Goal: Understand process/instructions: Learn how to perform a task or action

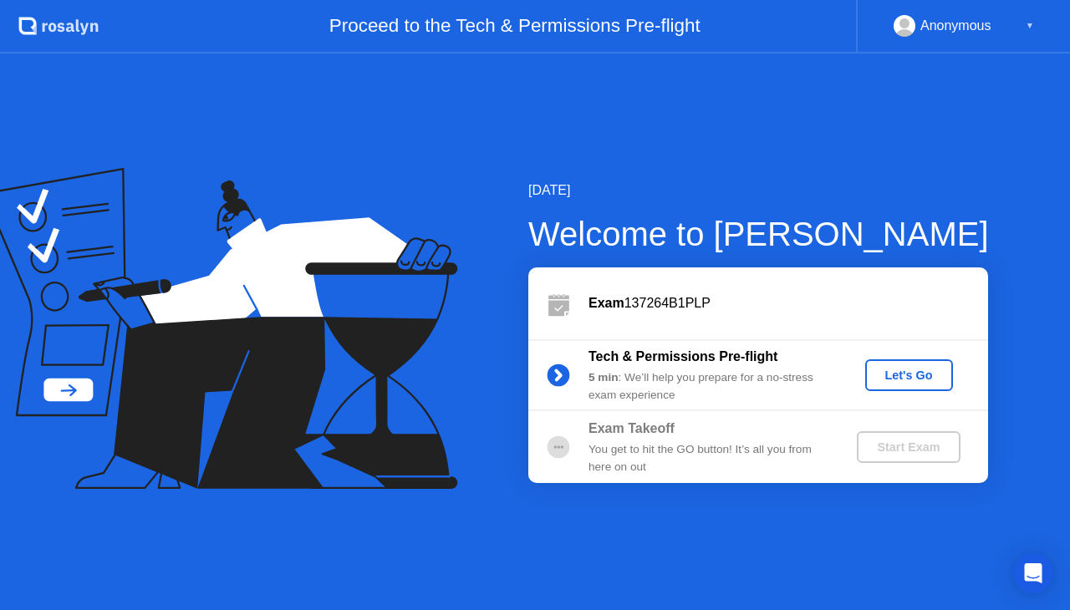
click at [906, 379] on div "Let's Go" at bounding box center [909, 375] width 74 height 13
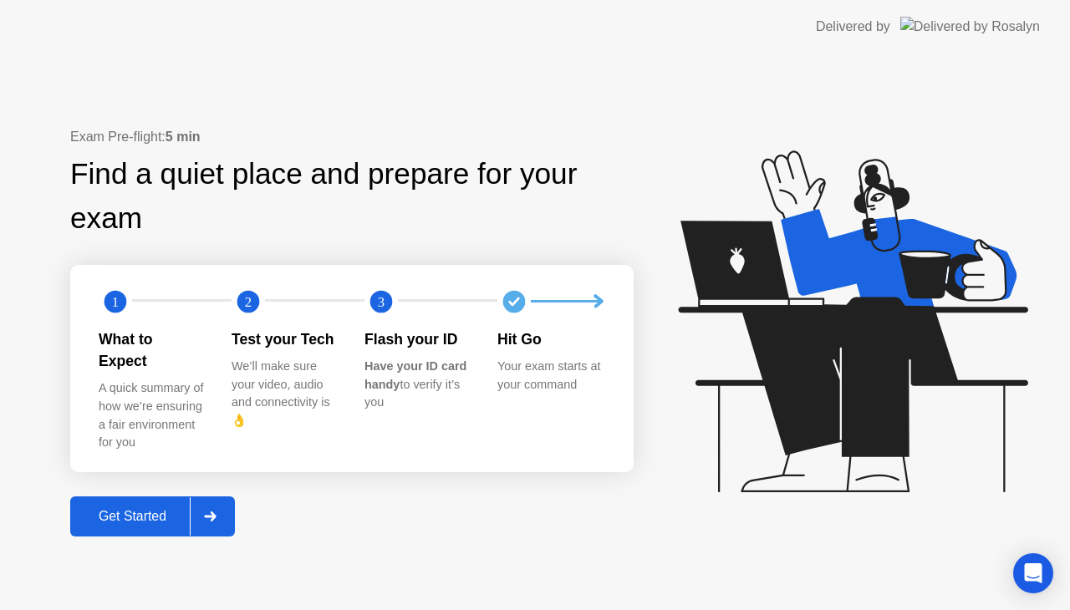
click at [145, 512] on div "Get Started" at bounding box center [132, 516] width 115 height 15
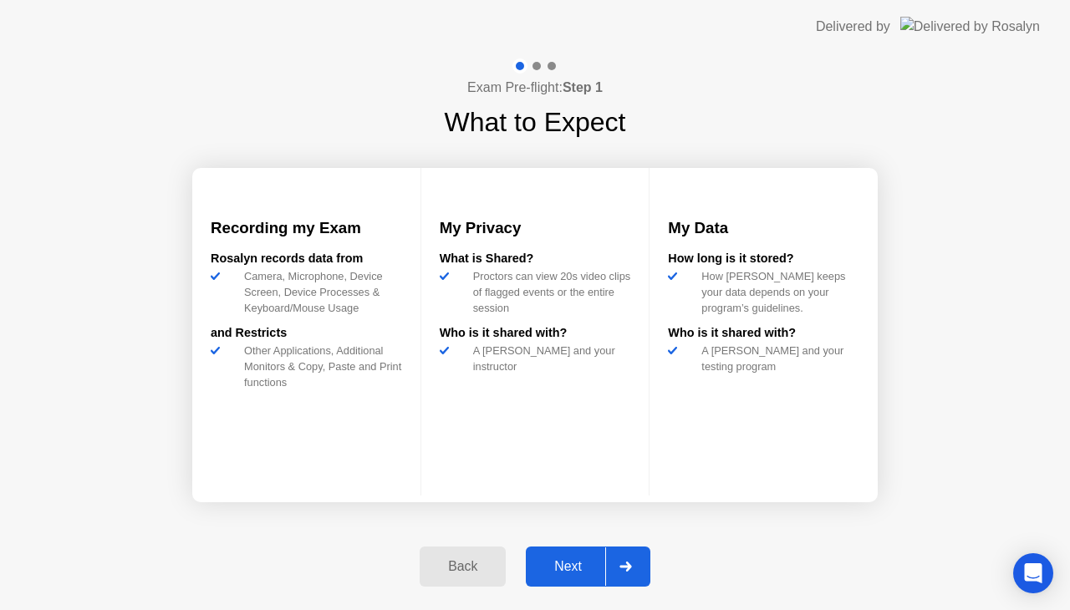
click at [625, 568] on icon at bounding box center [625, 567] width 13 height 10
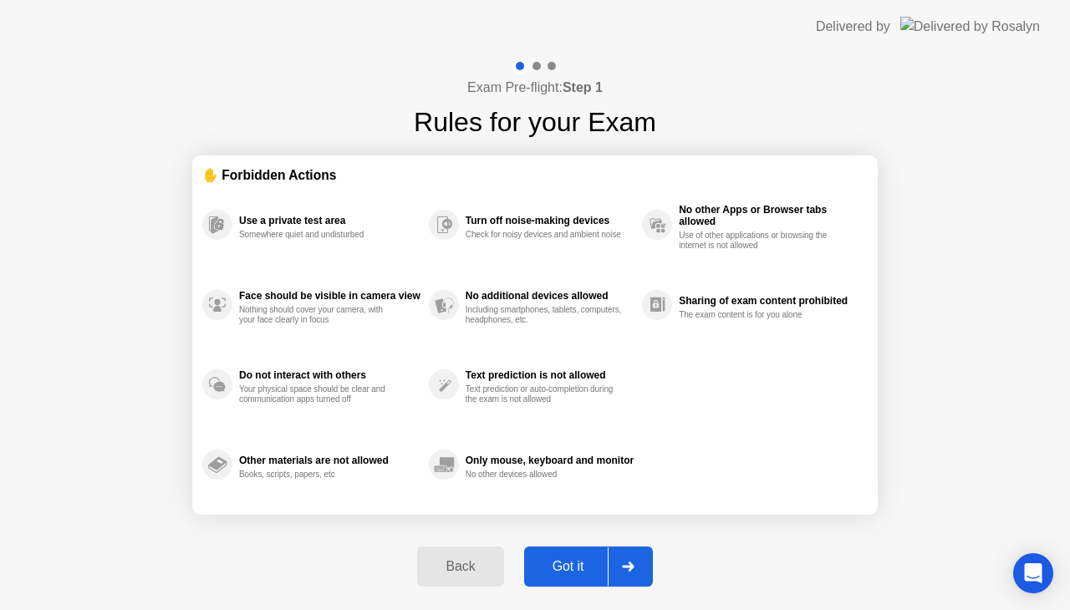
click at [580, 570] on div "Got it" at bounding box center [568, 566] width 79 height 15
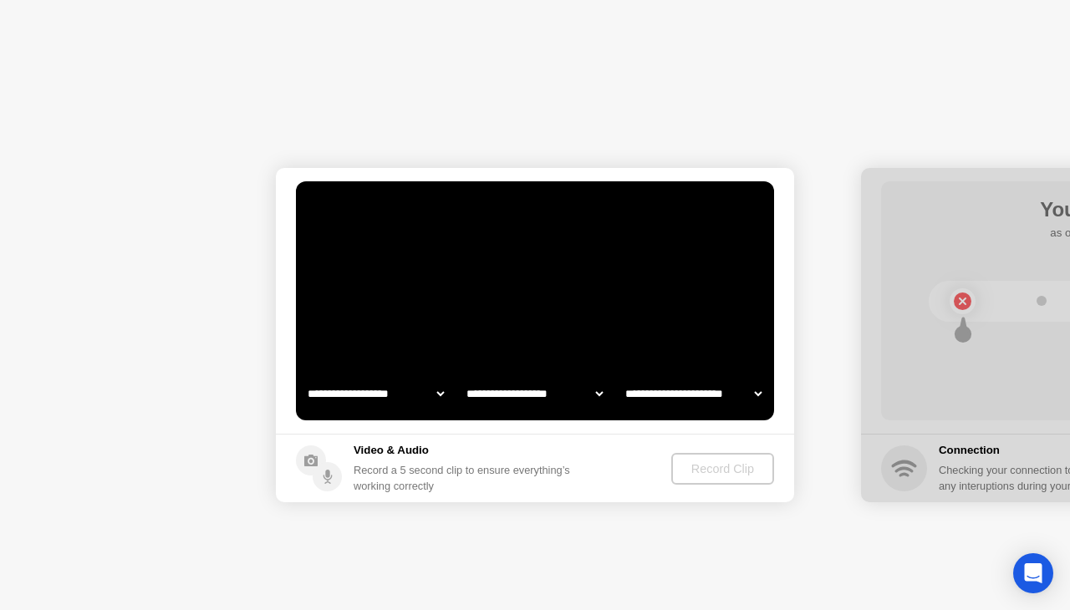
select select "**********"
select select "*******"
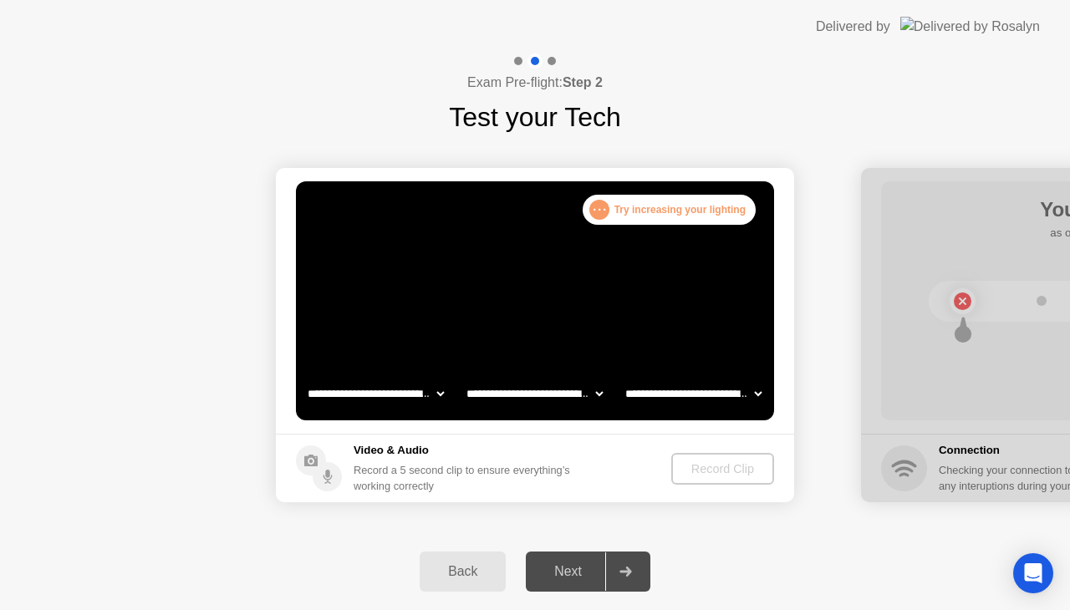
click at [558, 567] on div "Next" at bounding box center [568, 571] width 74 height 15
click at [498, 532] on div "**********" at bounding box center [535, 335] width 1070 height 396
click at [438, 395] on select "**********" at bounding box center [375, 393] width 143 height 33
select select "**********"
click at [304, 377] on select "**********" at bounding box center [375, 393] width 143 height 33
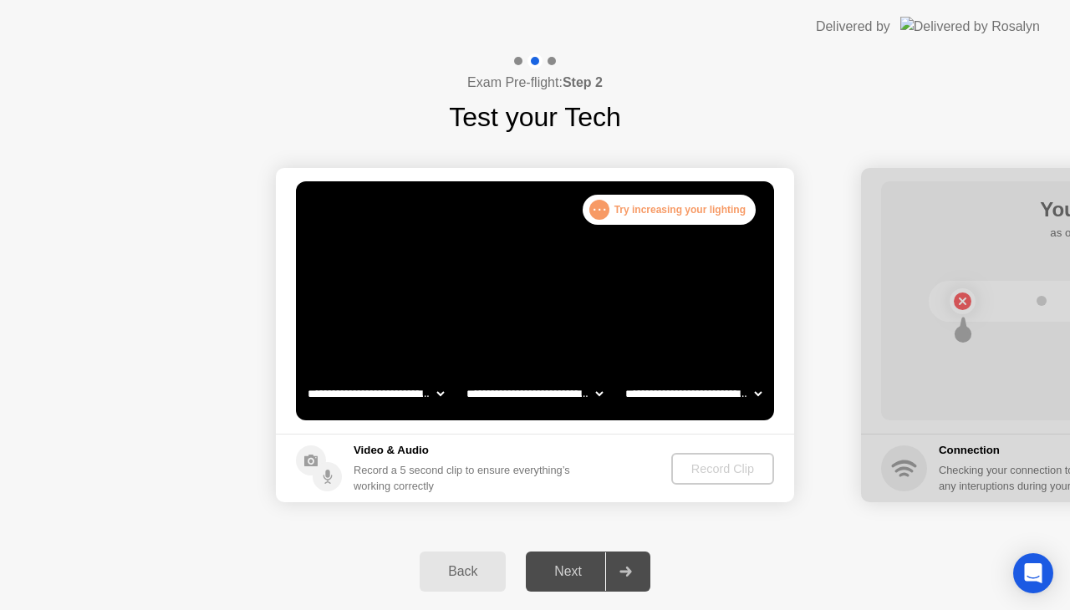
click at [381, 390] on select "**********" at bounding box center [375, 393] width 143 height 33
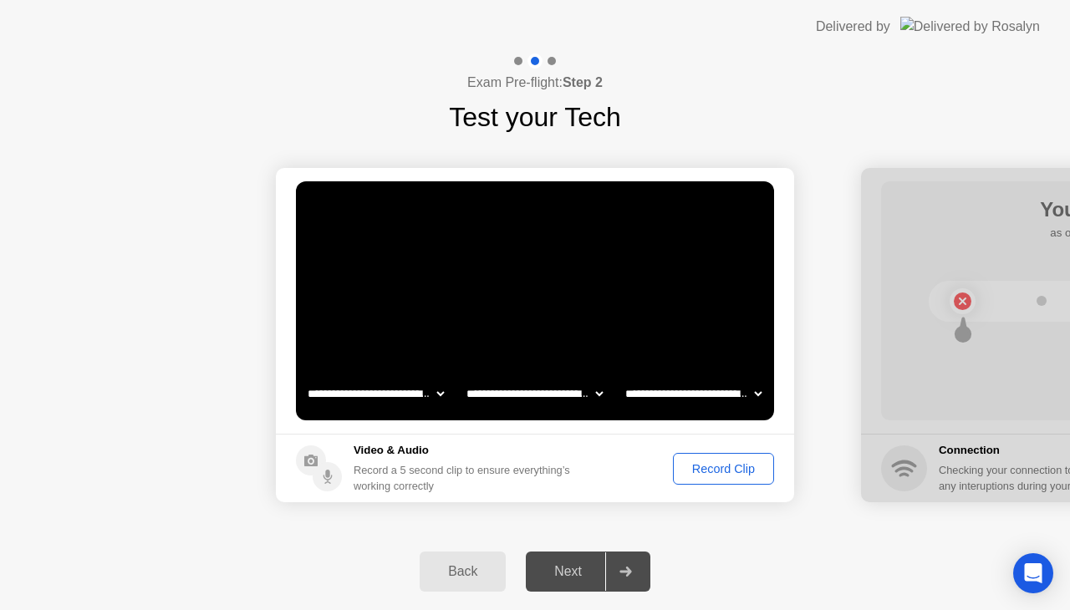
click at [583, 576] on div "Next" at bounding box center [568, 571] width 74 height 15
click at [632, 565] on div at bounding box center [625, 572] width 40 height 38
click at [726, 471] on div "Record Clip" at bounding box center [723, 468] width 89 height 13
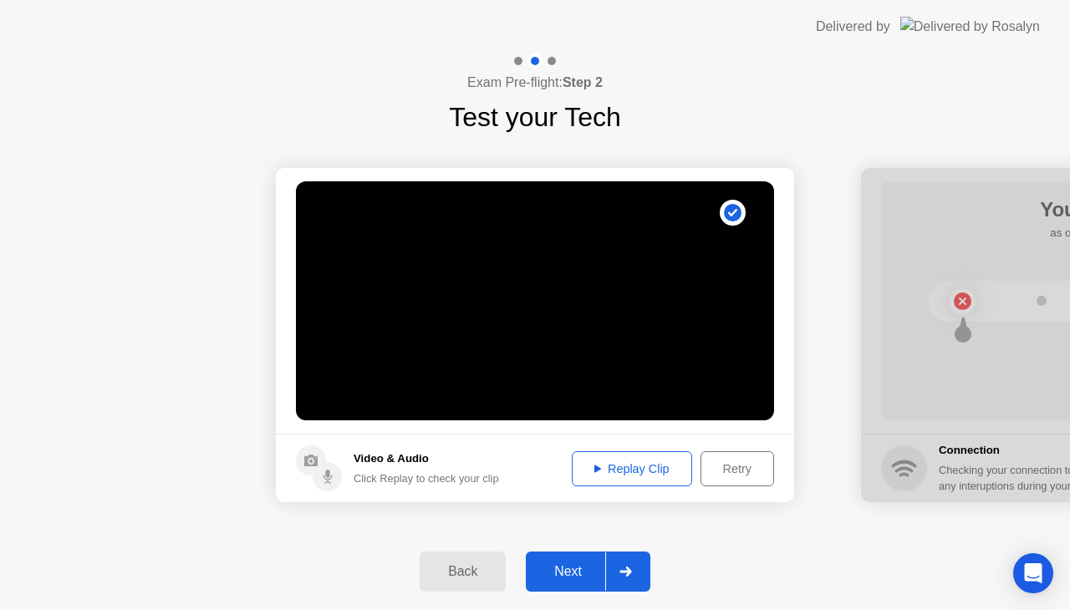
click at [633, 567] on div at bounding box center [625, 572] width 40 height 38
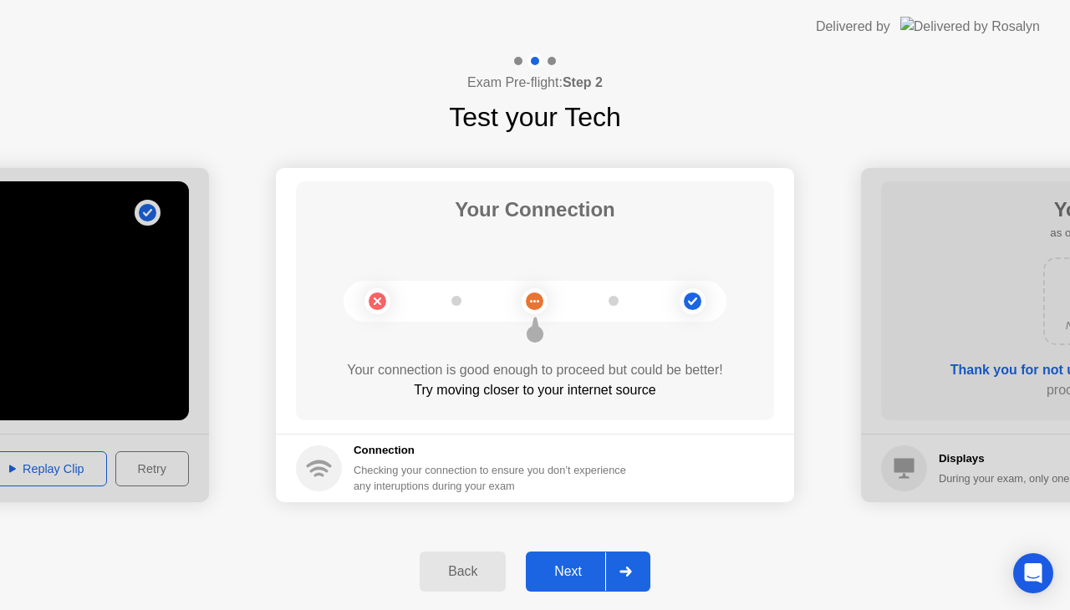
click at [588, 564] on div "Next" at bounding box center [568, 571] width 74 height 15
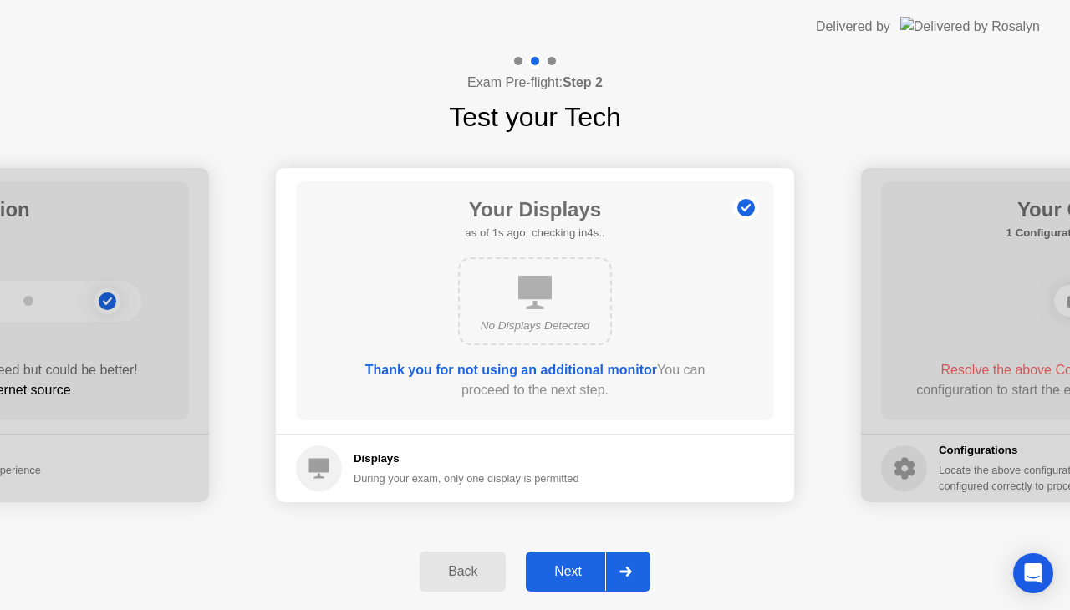
click at [588, 564] on div "Next" at bounding box center [568, 571] width 74 height 15
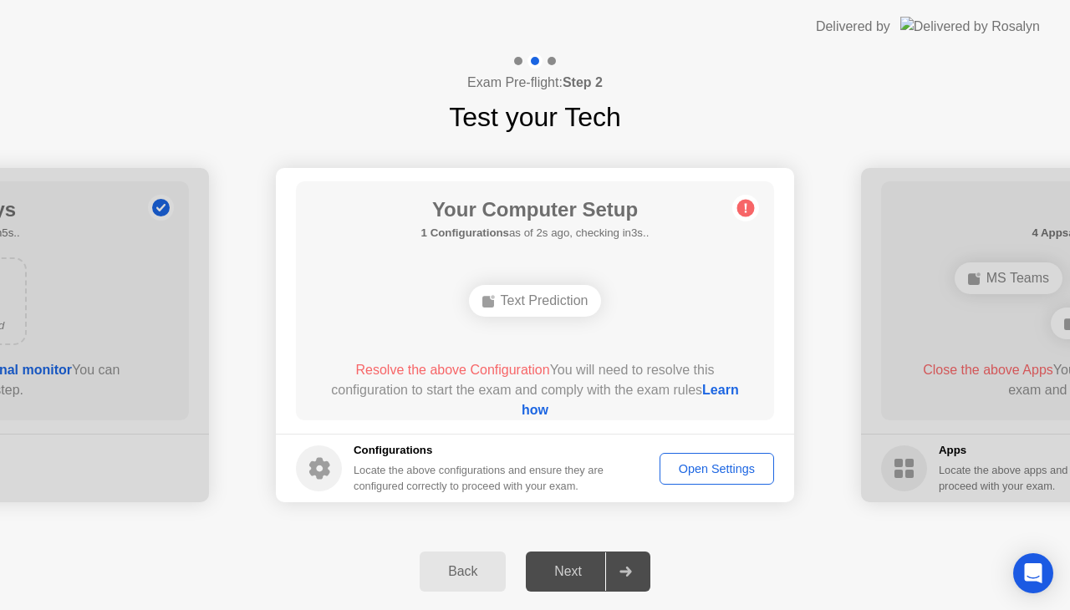
click at [563, 573] on div "Next" at bounding box center [568, 571] width 74 height 15
click at [634, 570] on div at bounding box center [625, 572] width 40 height 38
click at [710, 475] on div "Open Settings" at bounding box center [716, 468] width 103 height 13
click at [624, 569] on icon at bounding box center [625, 572] width 13 height 10
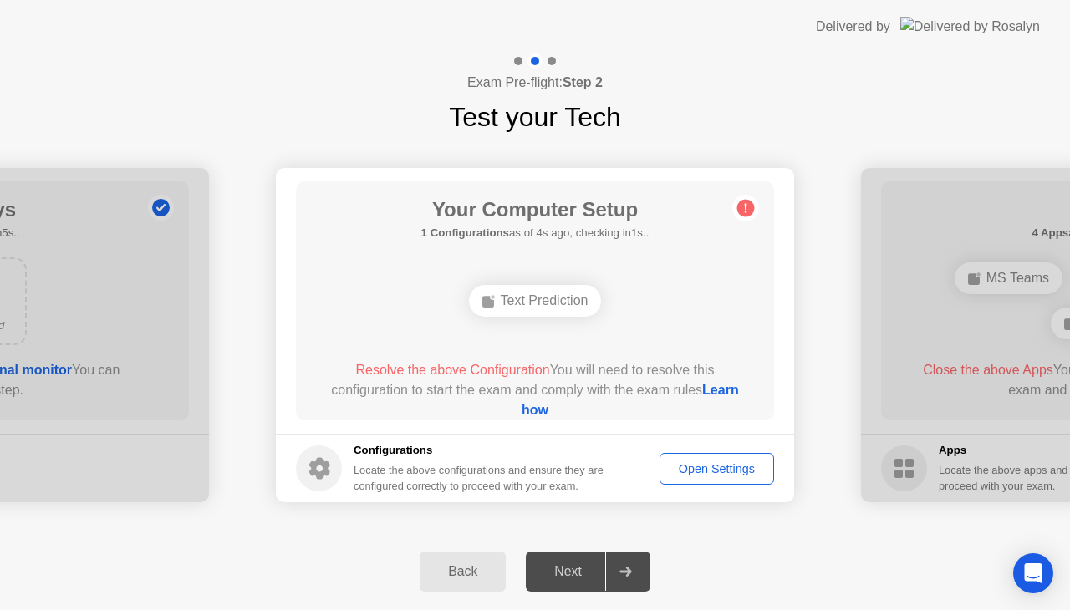
click at [548, 308] on div "Text Prediction" at bounding box center [535, 301] width 133 height 32
click at [552, 411] on link "Learn how" at bounding box center [630, 400] width 217 height 34
click at [737, 483] on button "Open Settings" at bounding box center [716, 469] width 115 height 32
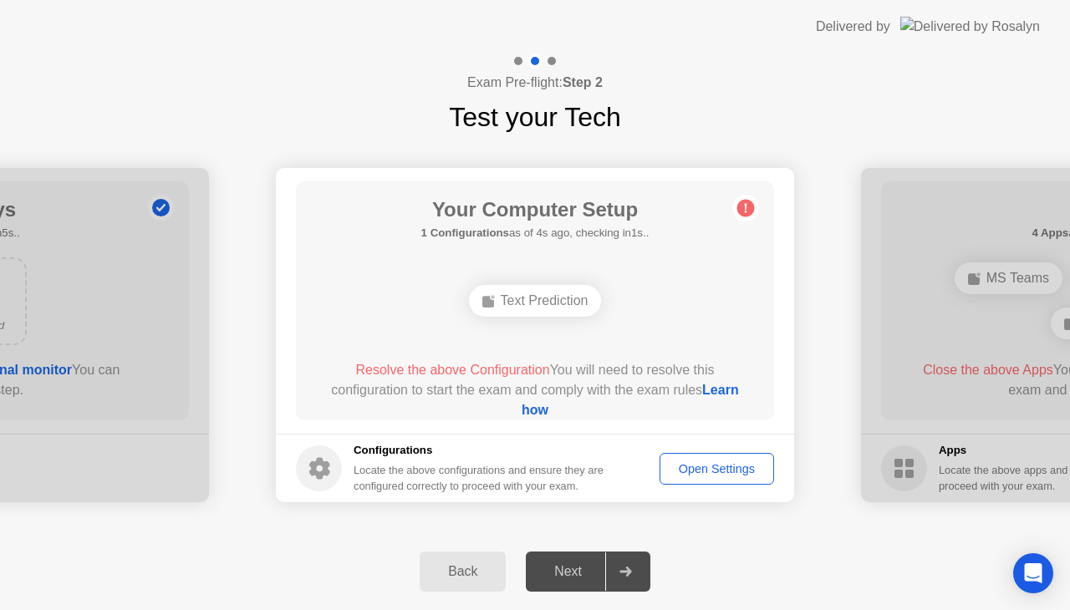
click at [759, 470] on div "Open Settings" at bounding box center [716, 468] width 103 height 13
click at [742, 468] on div "Open Settings" at bounding box center [716, 468] width 103 height 13
click at [746, 470] on div "Open Settings" at bounding box center [716, 468] width 103 height 13
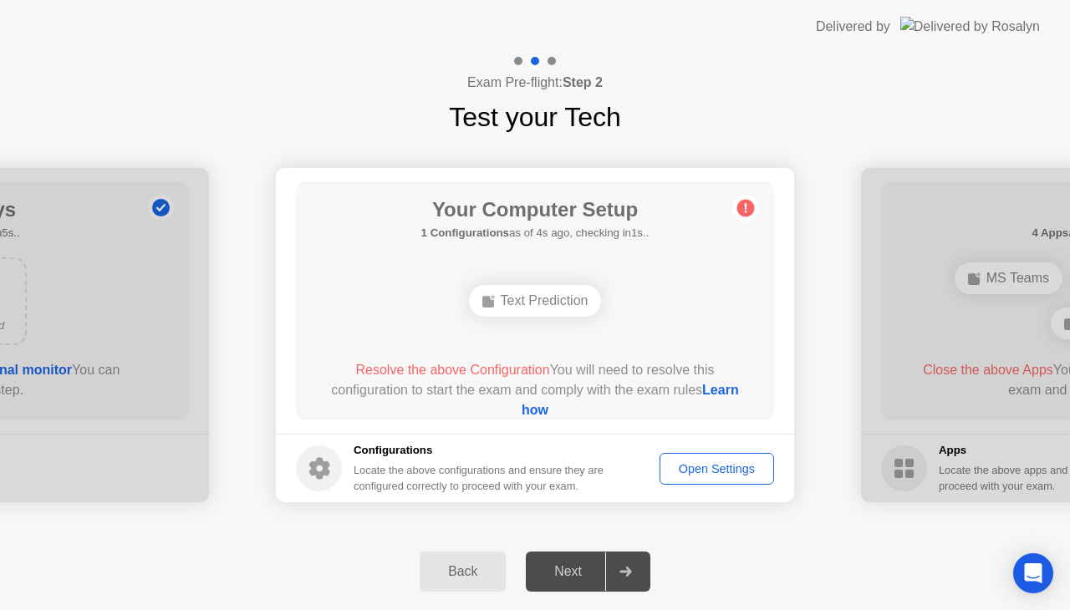
click at [746, 470] on div "Open Settings" at bounding box center [716, 468] width 103 height 13
click at [725, 472] on div "Open Settings" at bounding box center [716, 468] width 103 height 13
click at [635, 568] on div at bounding box center [625, 572] width 40 height 38
click at [542, 412] on link "Learn how" at bounding box center [630, 400] width 217 height 34
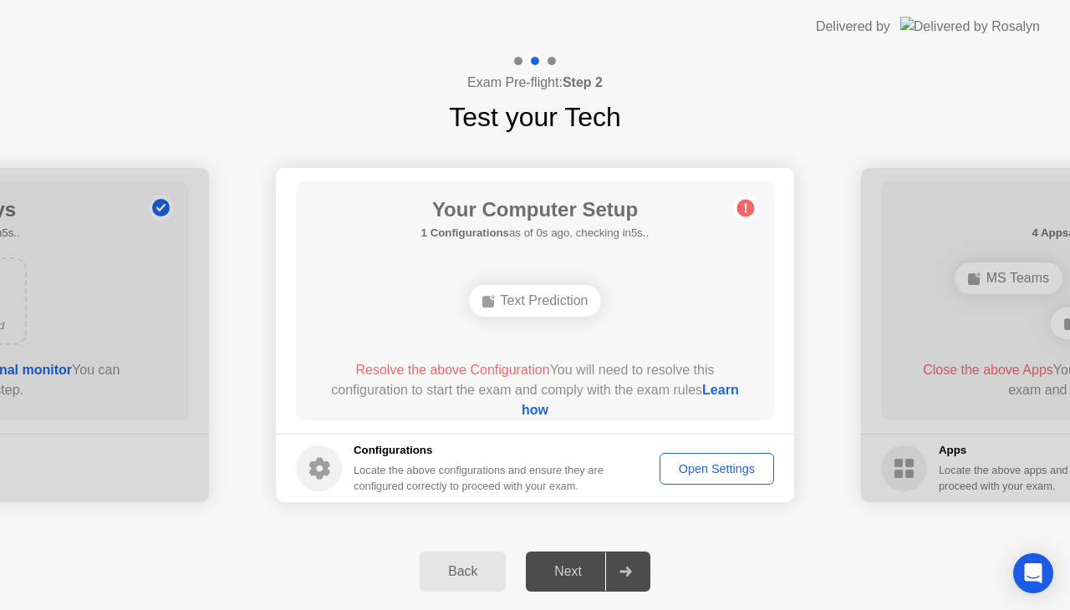
click at [736, 470] on div "Open Settings" at bounding box center [716, 468] width 103 height 13
click at [566, 405] on link "Learn how" at bounding box center [630, 400] width 217 height 34
click at [595, 463] on div "Locate the above configurations and ensure they are configured correctly to pro…" at bounding box center [480, 478] width 253 height 32
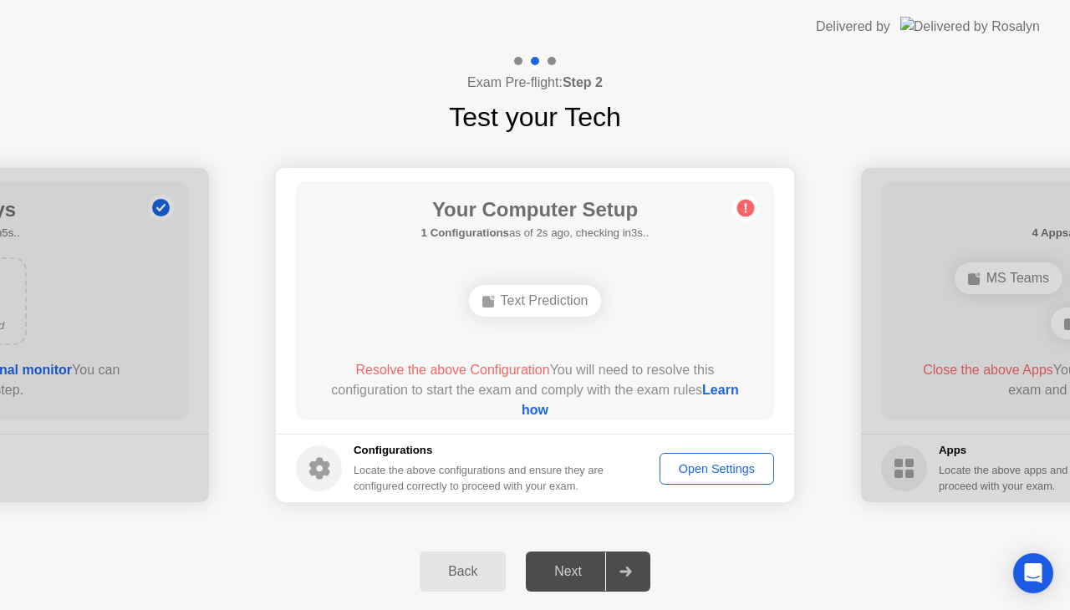
click at [595, 463] on div "Locate the above configurations and ensure they are configured correctly to pro…" at bounding box center [480, 478] width 253 height 32
click at [726, 480] on button "Open Settings" at bounding box center [716, 469] width 115 height 32
click at [747, 473] on div "Open Settings" at bounding box center [716, 468] width 103 height 13
click at [610, 583] on div at bounding box center [625, 572] width 40 height 38
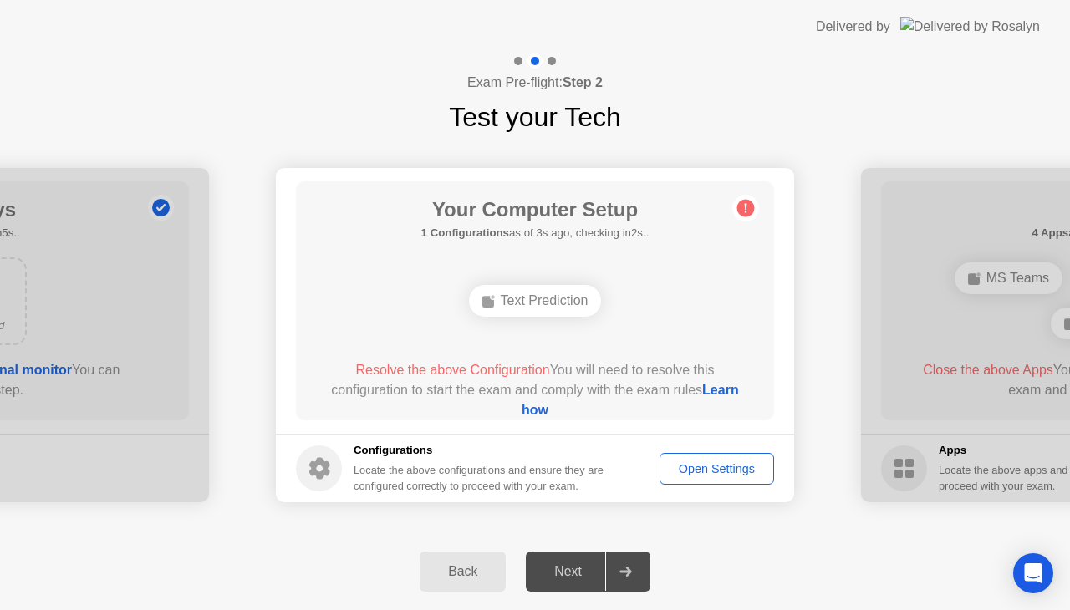
click at [626, 573] on icon at bounding box center [625, 572] width 13 height 10
click at [741, 463] on div "Open Settings" at bounding box center [716, 468] width 103 height 13
click at [529, 301] on div "Text Prediction" at bounding box center [535, 301] width 133 height 32
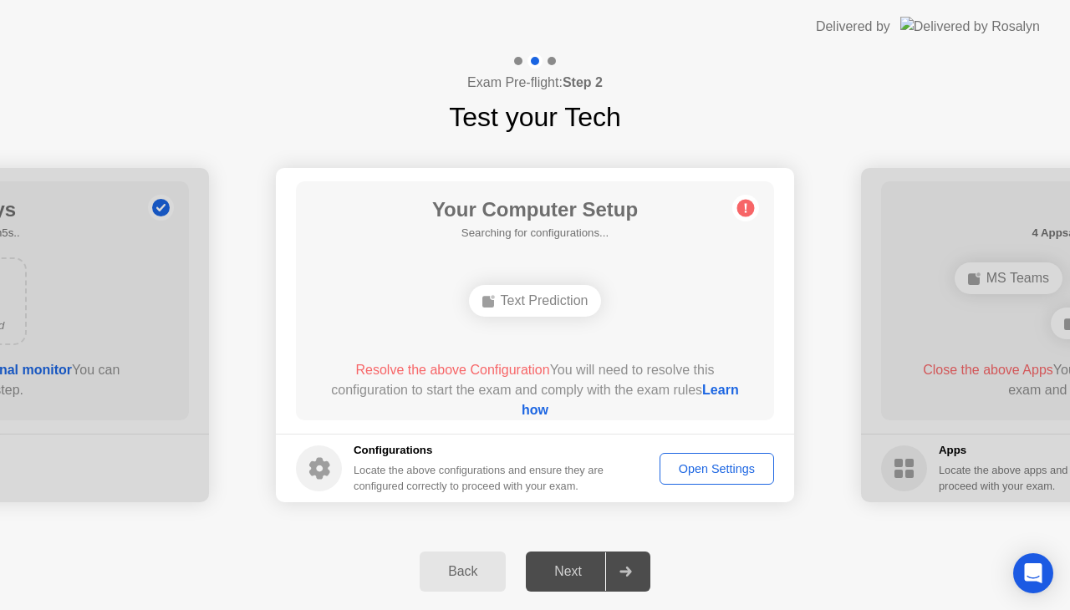
click at [699, 466] on div "Open Settings" at bounding box center [716, 468] width 103 height 13
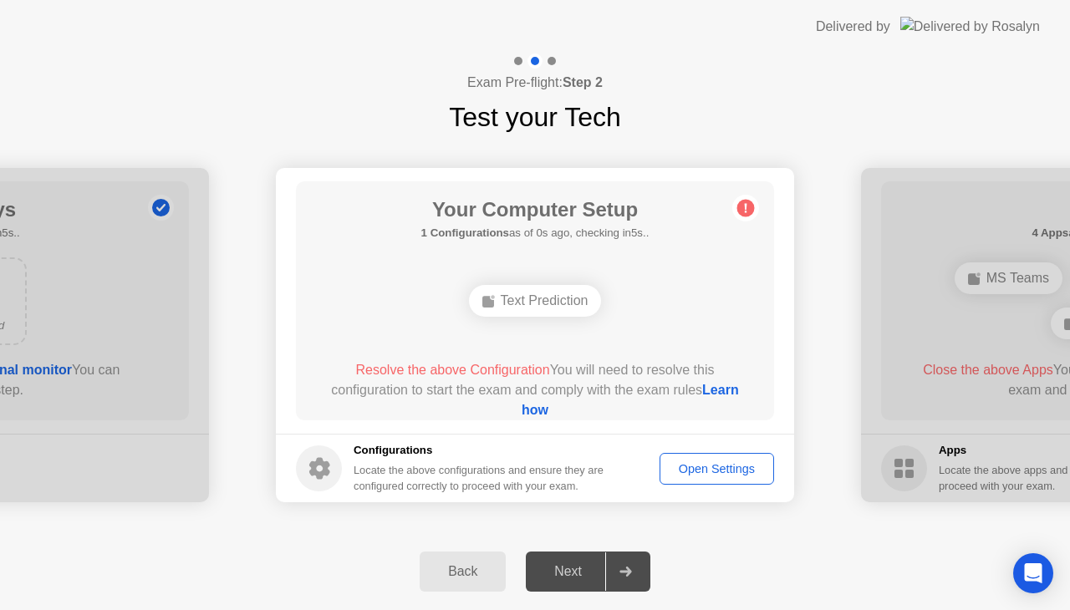
click at [699, 466] on div "Open Settings" at bounding box center [716, 468] width 103 height 13
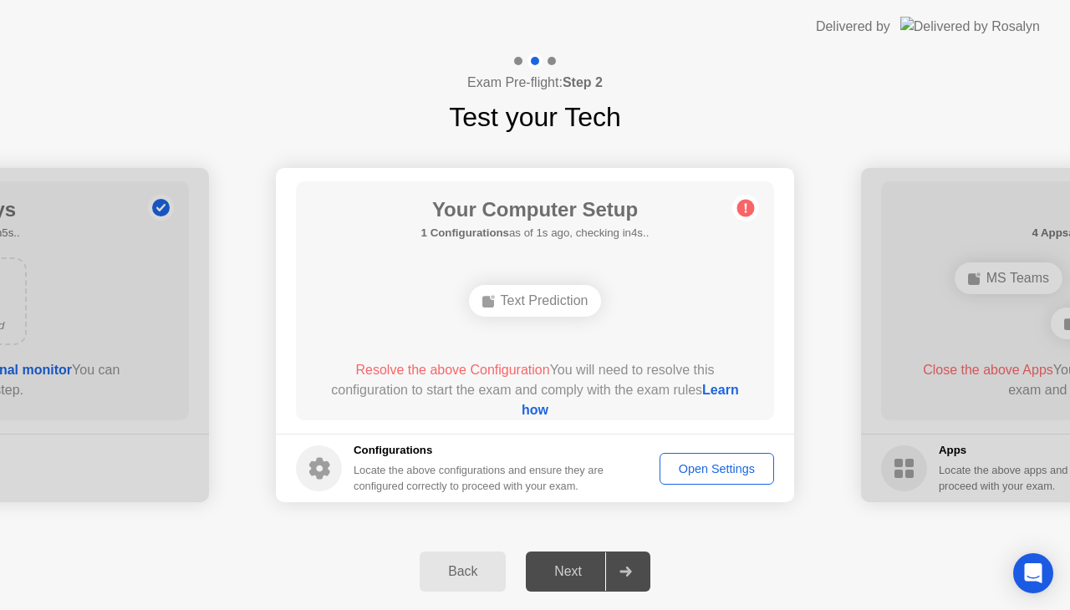
click at [699, 466] on div "Open Settings" at bounding box center [716, 468] width 103 height 13
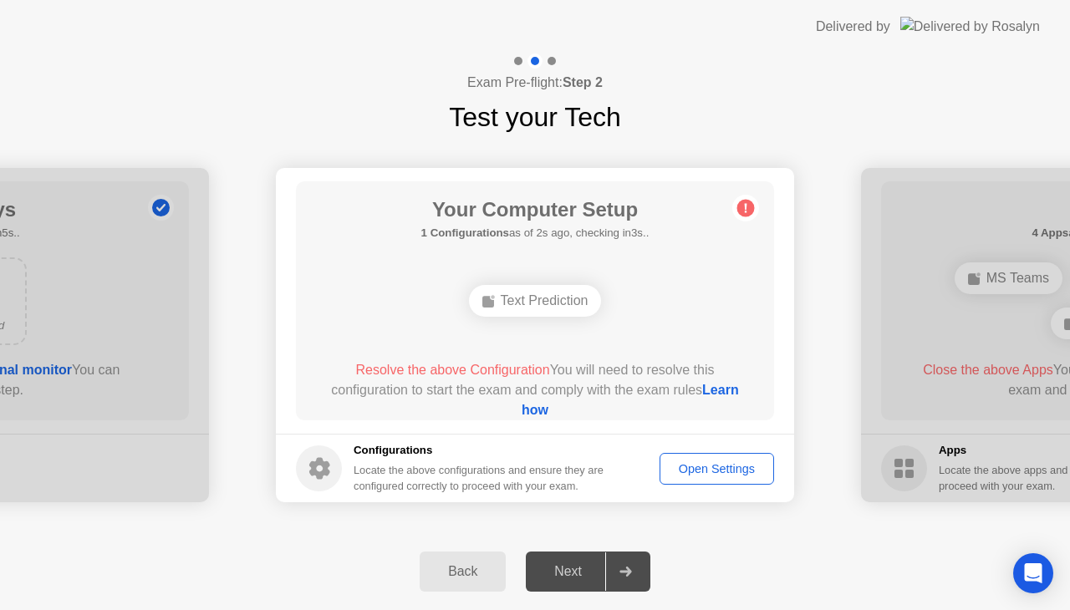
click at [717, 465] on div "Open Settings" at bounding box center [716, 468] width 103 height 13
click at [715, 467] on div "Open Settings" at bounding box center [716, 468] width 103 height 13
drag, startPoint x: 537, startPoint y: 409, endPoint x: 320, endPoint y: 535, distance: 250.6
click at [320, 535] on div "**********" at bounding box center [535, 331] width 1070 height 557
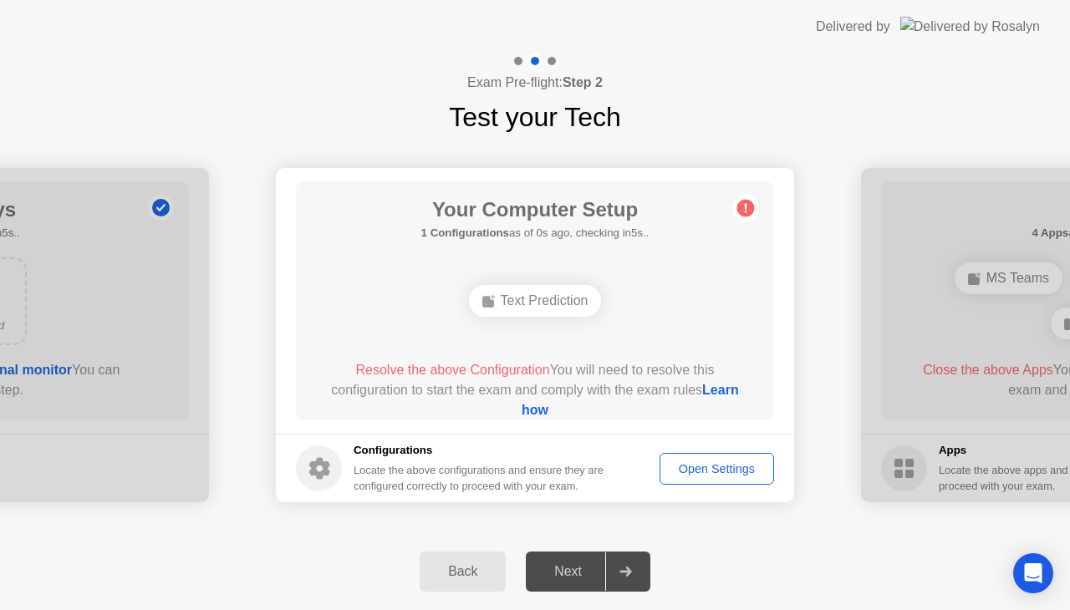
click at [461, 564] on div "Back" at bounding box center [463, 571] width 76 height 15
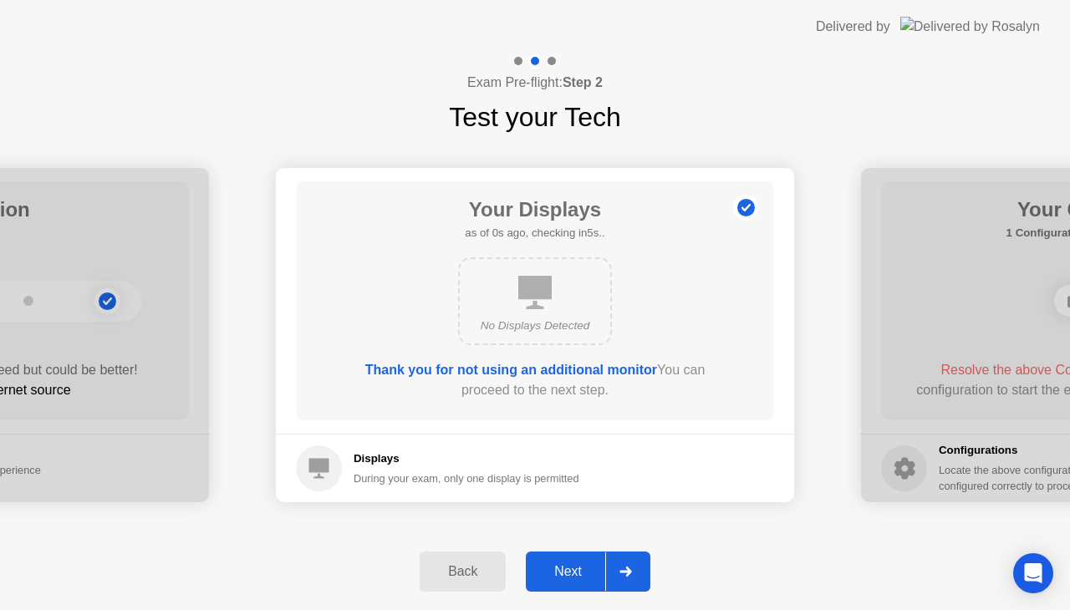
click at [625, 575] on icon at bounding box center [625, 572] width 13 height 10
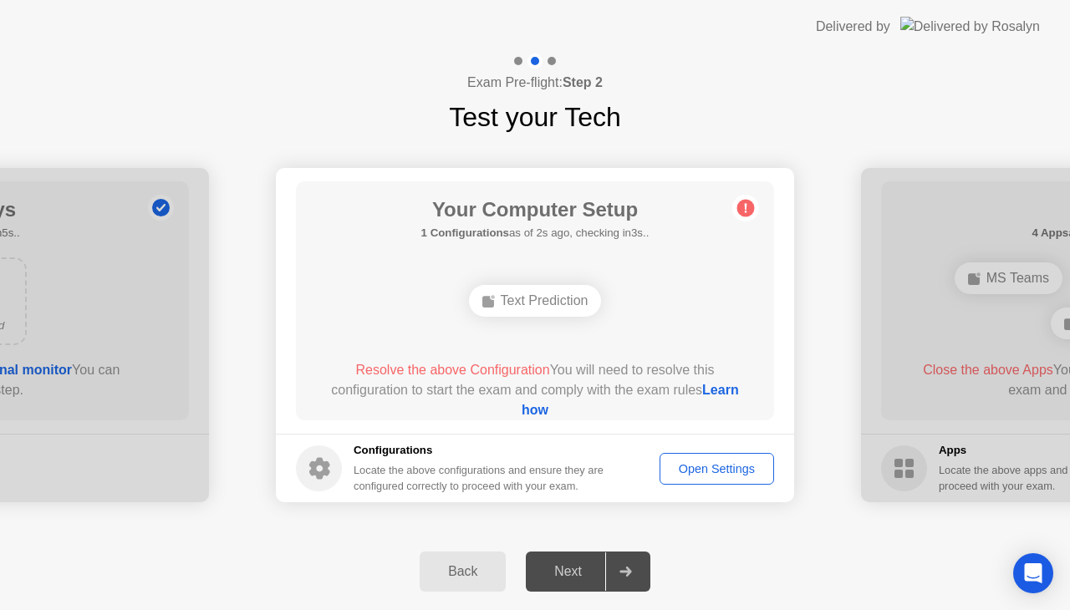
click at [440, 561] on button "Back" at bounding box center [463, 572] width 86 height 40
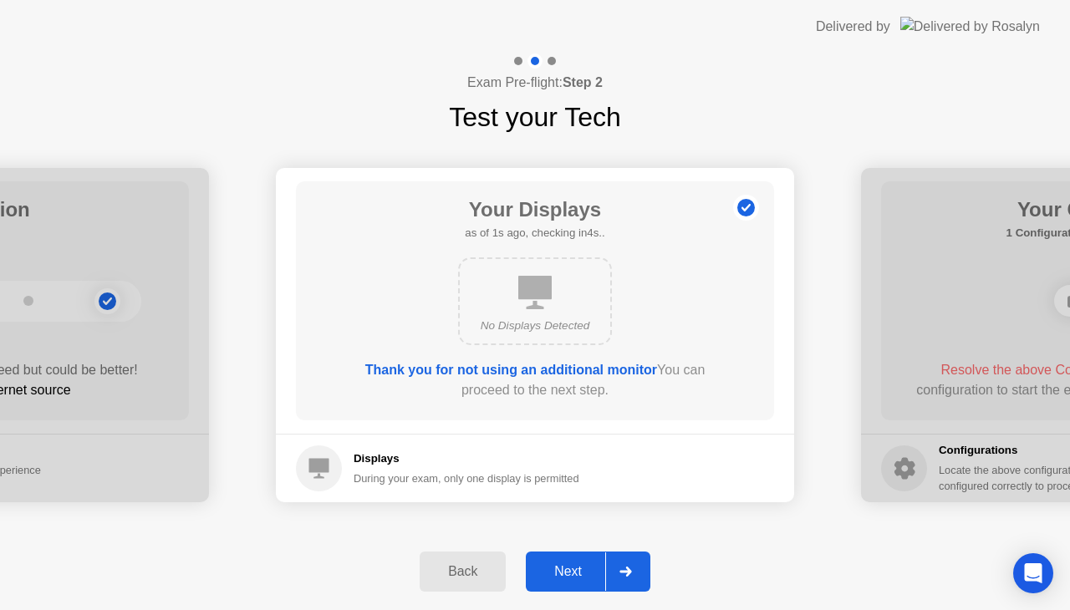
click at [635, 572] on div at bounding box center [625, 572] width 40 height 38
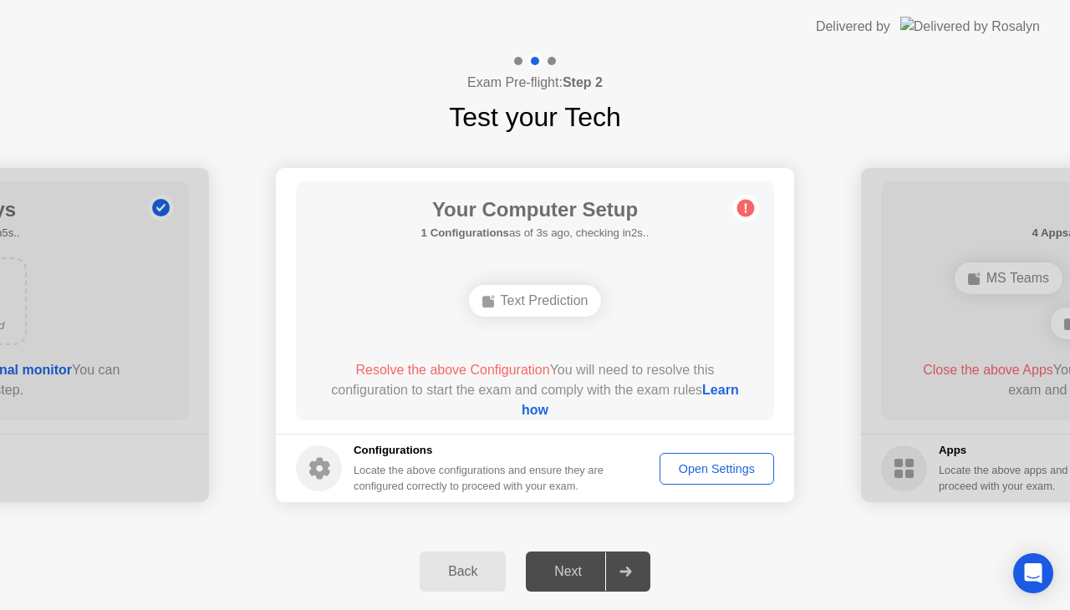
click at [632, 573] on icon at bounding box center [625, 572] width 13 height 10
click at [566, 297] on div "Text Prediction" at bounding box center [535, 301] width 133 height 32
click at [741, 209] on circle at bounding box center [746, 209] width 18 height 18
click at [749, 481] on button "Open Settings" at bounding box center [716, 469] width 115 height 32
click at [746, 466] on div "Open Settings" at bounding box center [716, 468] width 103 height 13
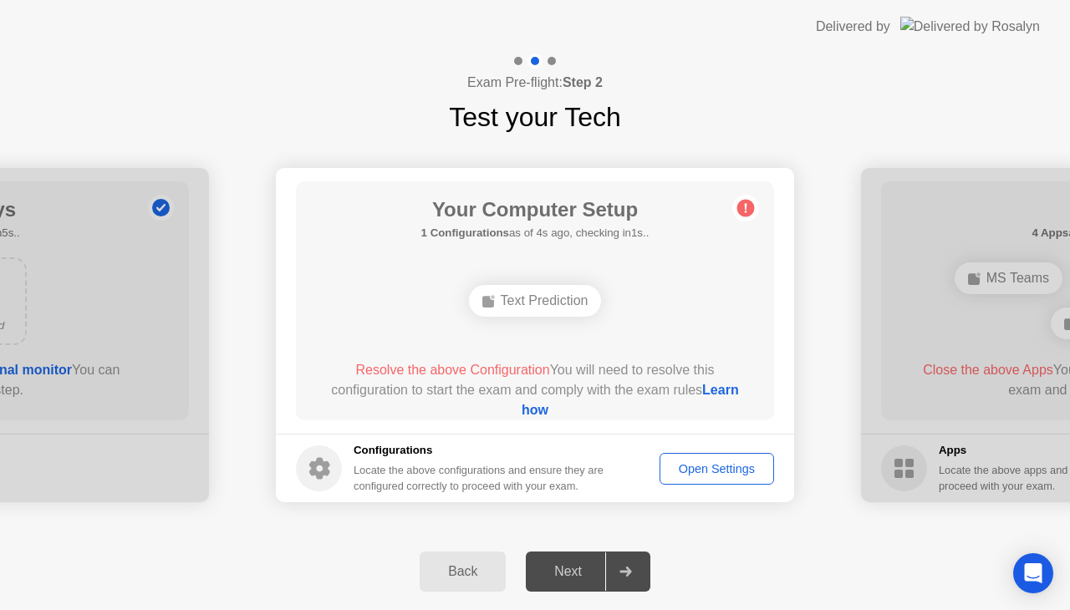
click at [746, 466] on div "Open Settings" at bounding box center [716, 468] width 103 height 13
click at [709, 471] on div "Open Settings" at bounding box center [716, 468] width 103 height 13
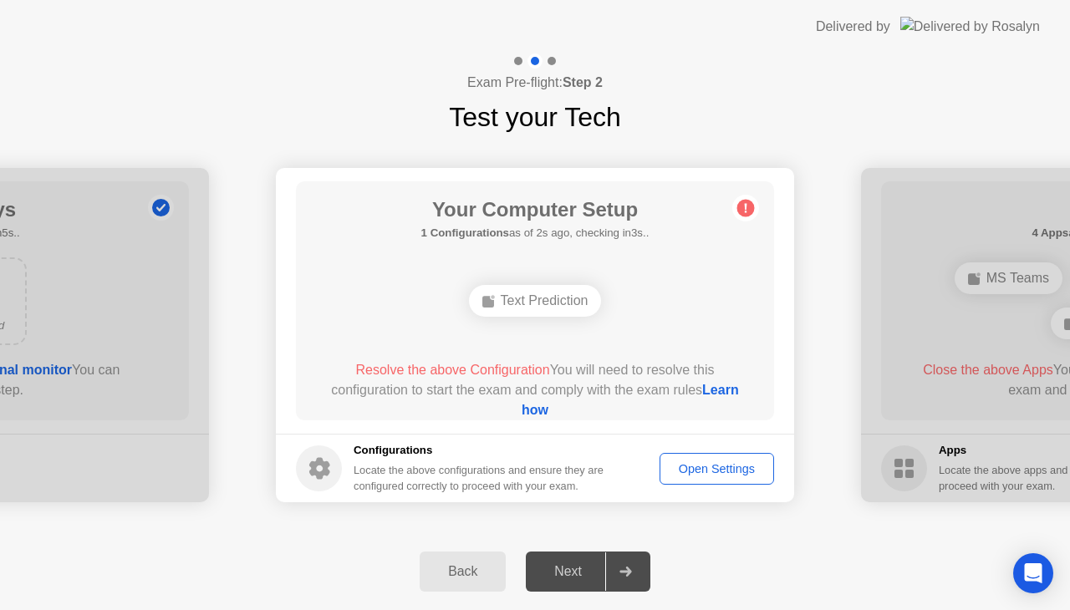
click at [691, 471] on div "Open Settings" at bounding box center [716, 468] width 103 height 13
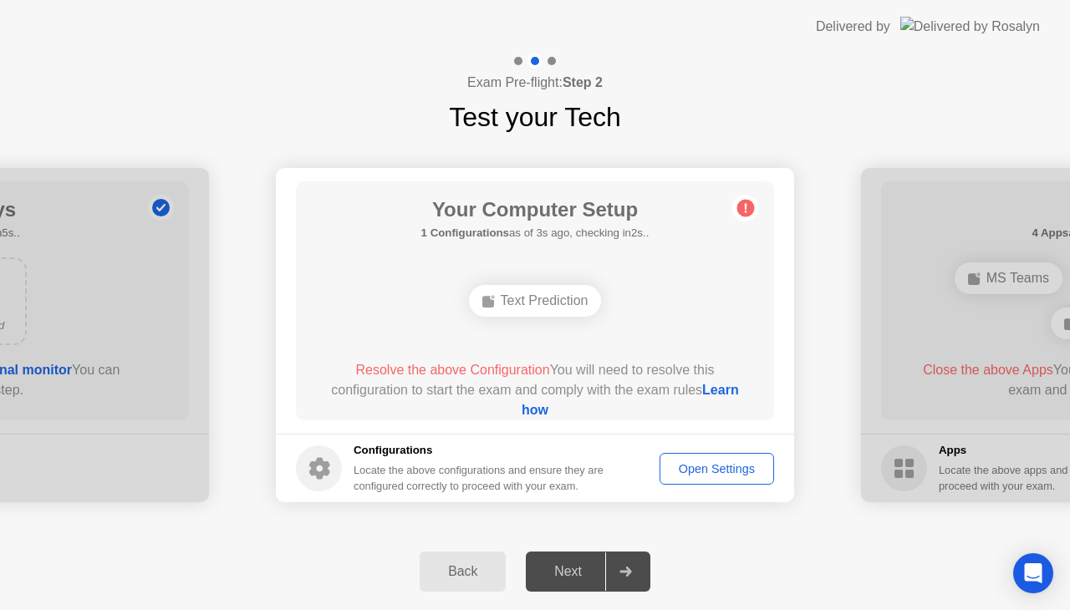
click at [691, 471] on div "Open Settings" at bounding box center [716, 468] width 103 height 13
click at [634, 578] on div at bounding box center [625, 572] width 40 height 38
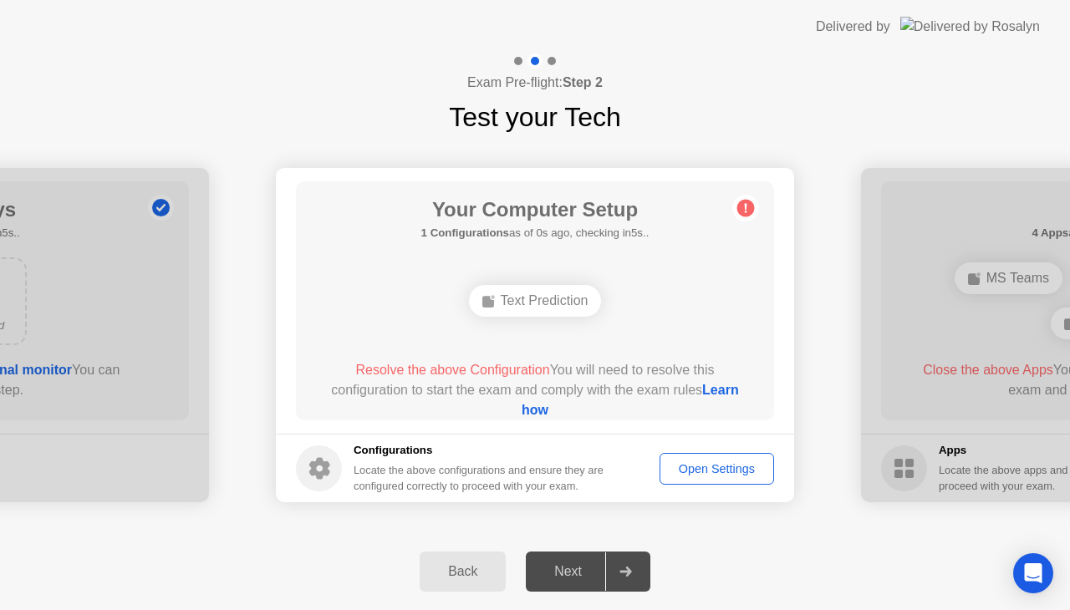
click at [625, 573] on icon at bounding box center [625, 572] width 13 height 10
click at [714, 456] on button "Open Settings" at bounding box center [716, 469] width 115 height 32
click at [744, 471] on div "Open Settings" at bounding box center [716, 468] width 103 height 13
click at [744, 214] on circle at bounding box center [746, 209] width 18 height 18
click at [717, 474] on div "Open Settings" at bounding box center [716, 468] width 103 height 13
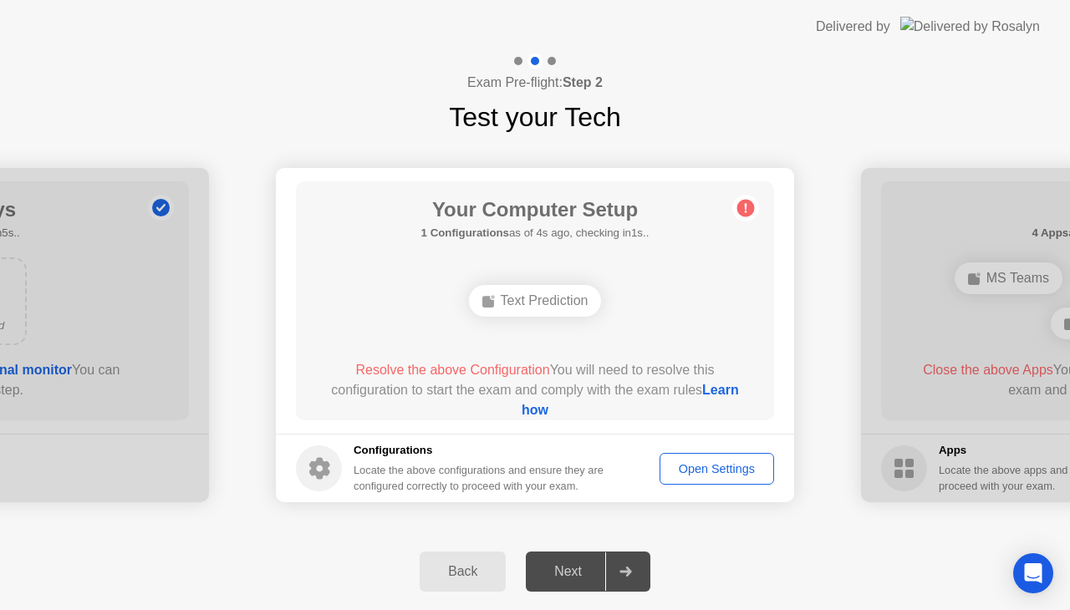
click at [562, 577] on div "Next" at bounding box center [568, 571] width 74 height 15
click at [471, 575] on div "Back" at bounding box center [463, 571] width 76 height 15
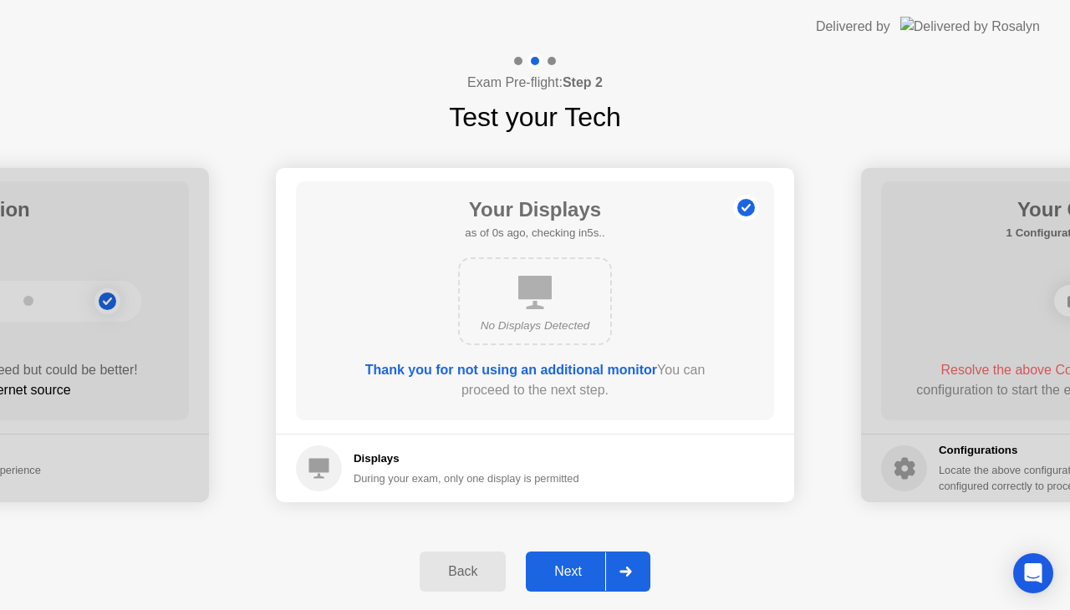
click at [629, 568] on icon at bounding box center [625, 572] width 12 height 10
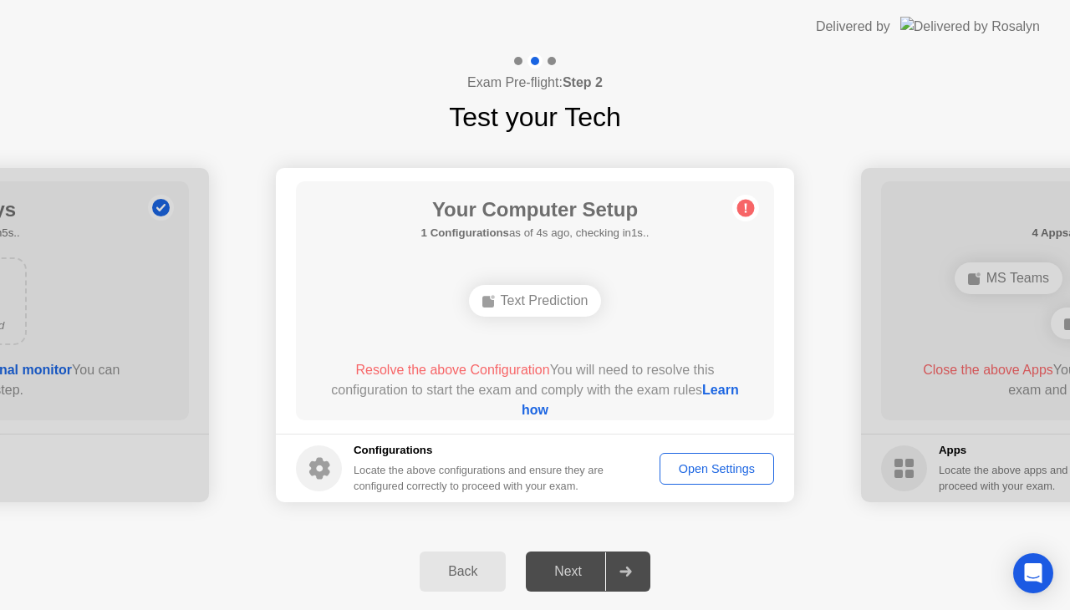
click at [721, 476] on div "Open Settings" at bounding box center [716, 468] width 103 height 13
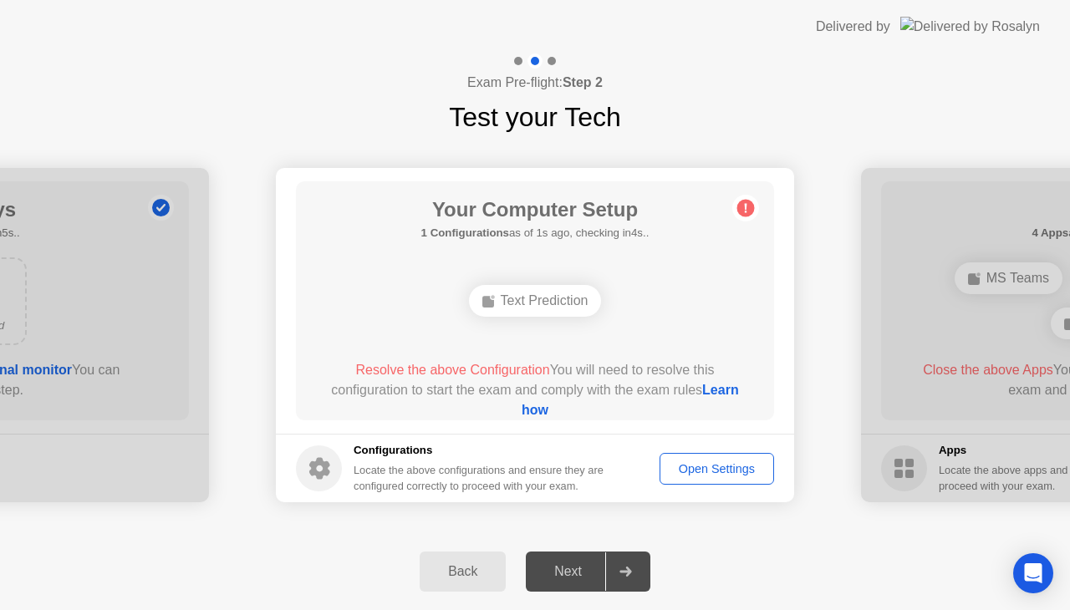
click at [721, 466] on div "Open Settings" at bounding box center [716, 468] width 103 height 13
click at [536, 411] on link "Learn how" at bounding box center [630, 400] width 217 height 34
click at [729, 476] on div "Open Settings" at bounding box center [716, 468] width 103 height 13
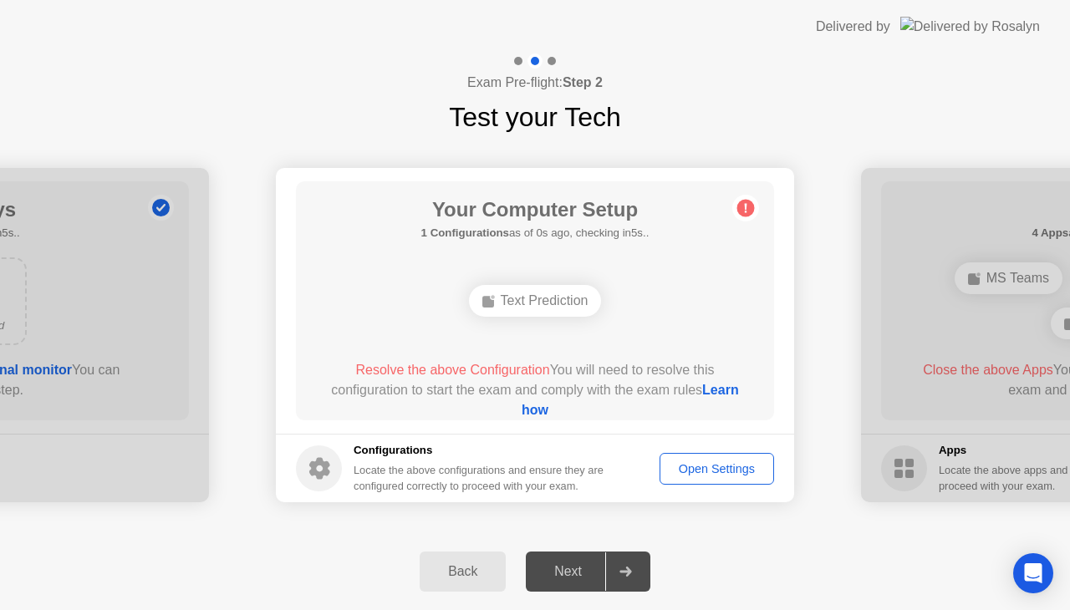
click at [729, 476] on div "Open Settings" at bounding box center [716, 468] width 103 height 13
click at [634, 562] on div at bounding box center [625, 572] width 40 height 38
